Goal: Information Seeking & Learning: Learn about a topic

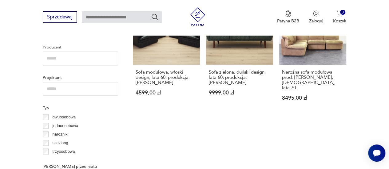
scroll to position [461, 0]
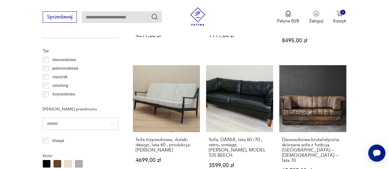
click at [52, 78] on p "narożnik" at bounding box center [59, 77] width 15 height 7
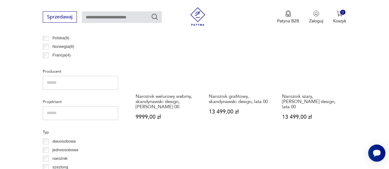
scroll to position [440, 0]
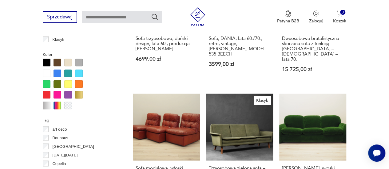
scroll to position [624, 0]
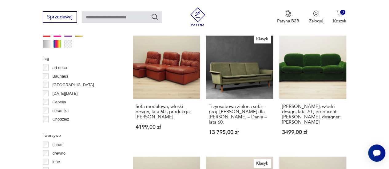
click at [61, 77] on p "Bauhaus" at bounding box center [60, 76] width 16 height 7
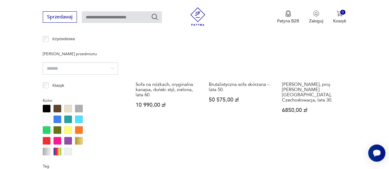
scroll to position [563, 0]
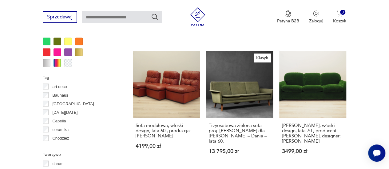
scroll to position [563, 0]
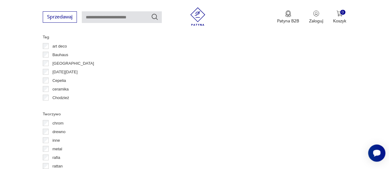
scroll to position [624, 0]
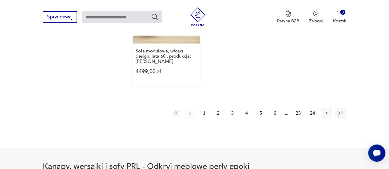
scroll to position [944, 0]
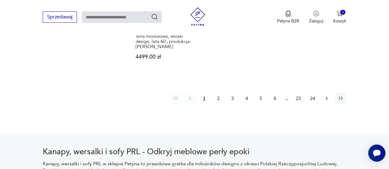
click at [326, 97] on icon "button" at bounding box center [327, 98] width 2 height 3
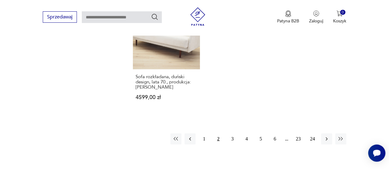
scroll to position [932, 0]
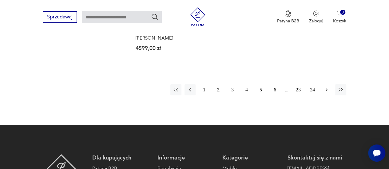
click at [325, 93] on button "button" at bounding box center [326, 90] width 11 height 11
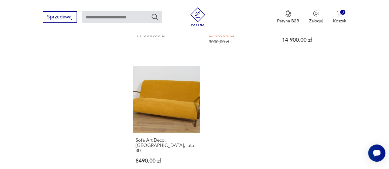
scroll to position [871, 0]
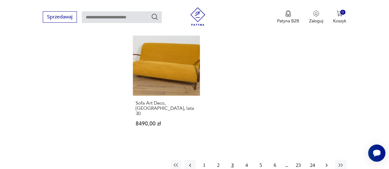
click at [326, 163] on icon "button" at bounding box center [327, 166] width 6 height 6
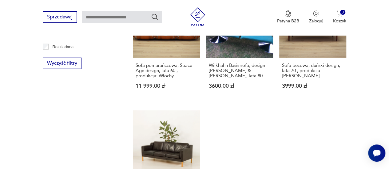
scroll to position [871, 0]
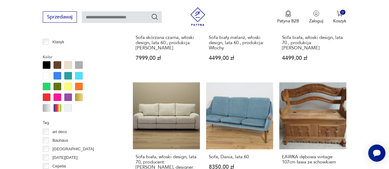
scroll to position [594, 0]
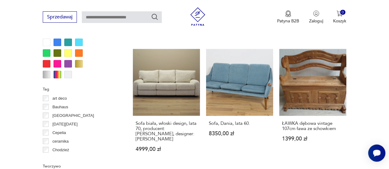
click at [55, 106] on p "Bauhaus" at bounding box center [60, 107] width 16 height 7
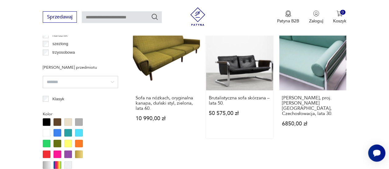
scroll to position [471, 0]
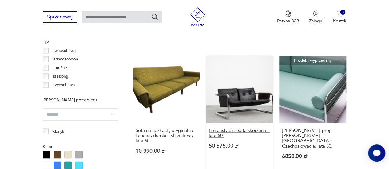
click at [254, 130] on h3 "Brutalistyczna sofa skórzana – lata 50." at bounding box center [240, 133] width 62 height 10
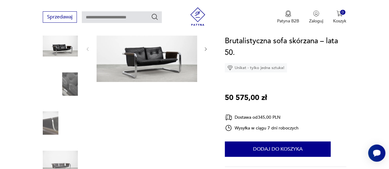
scroll to position [92, 0]
